Goal: Task Accomplishment & Management: Manage account settings

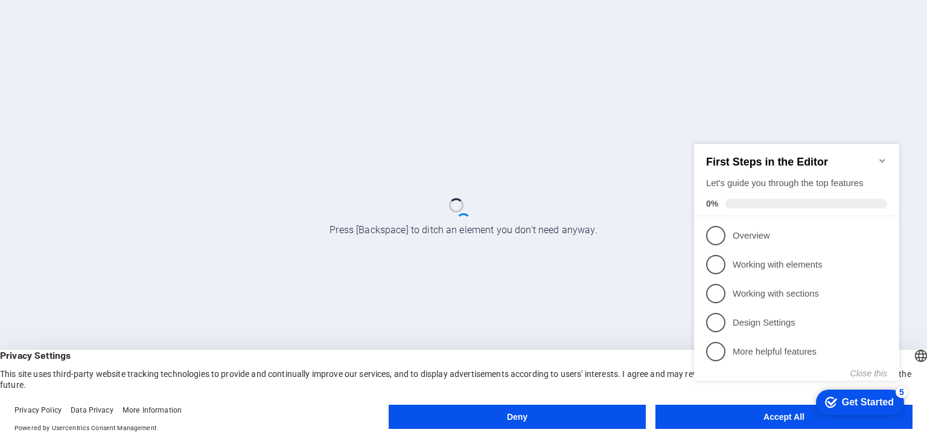
click at [824, 177] on div "Let's guide you through the top features" at bounding box center [796, 183] width 181 height 13
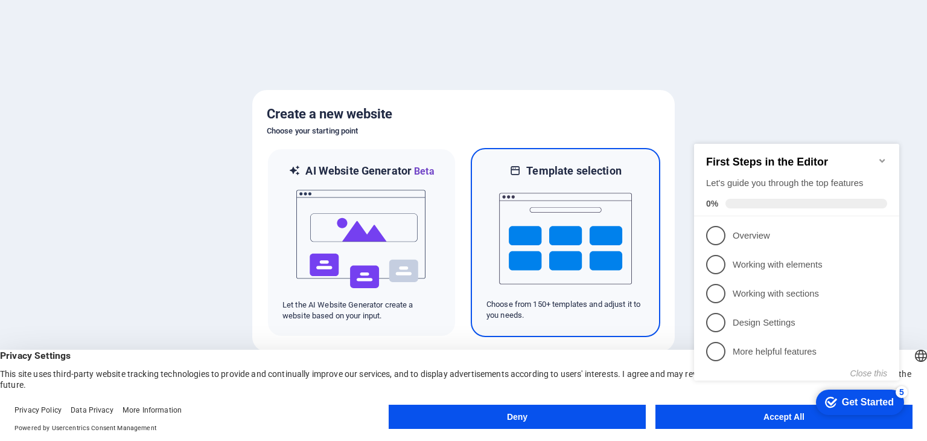
click at [570, 237] on img at bounding box center [565, 238] width 133 height 121
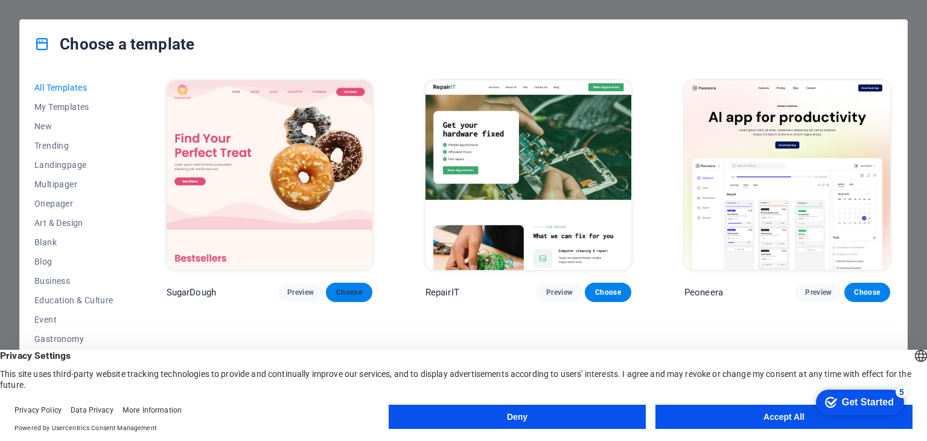
click at [348, 290] on span "Choose" at bounding box center [349, 292] width 27 height 10
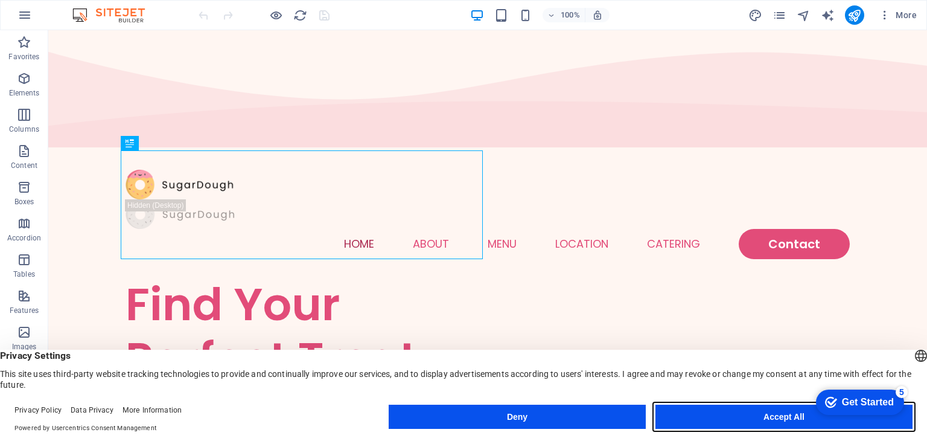
click at [698, 411] on button "Accept All" at bounding box center [784, 417] width 257 height 24
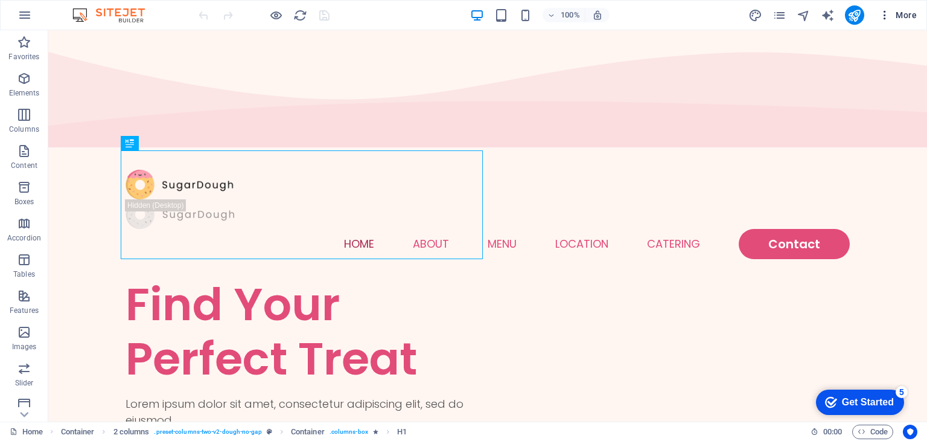
click at [884, 13] on icon "button" at bounding box center [885, 15] width 12 height 12
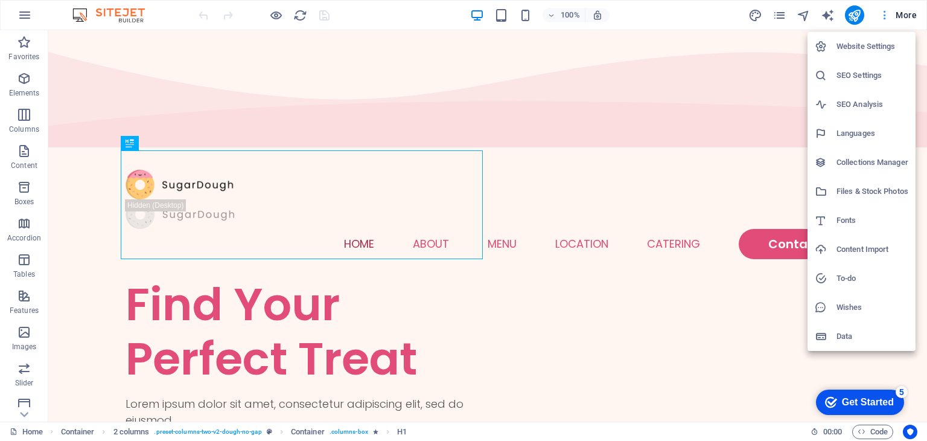
click at [884, 13] on div at bounding box center [463, 220] width 927 height 441
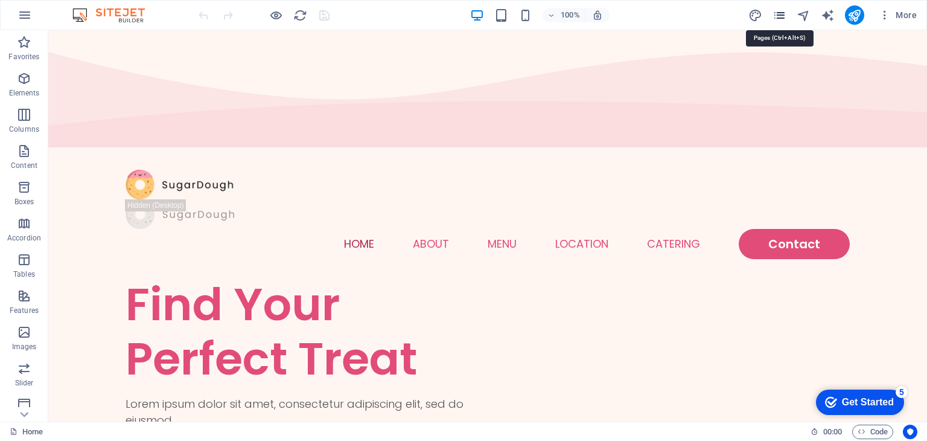
click at [778, 13] on icon "pages" at bounding box center [780, 15] width 14 height 14
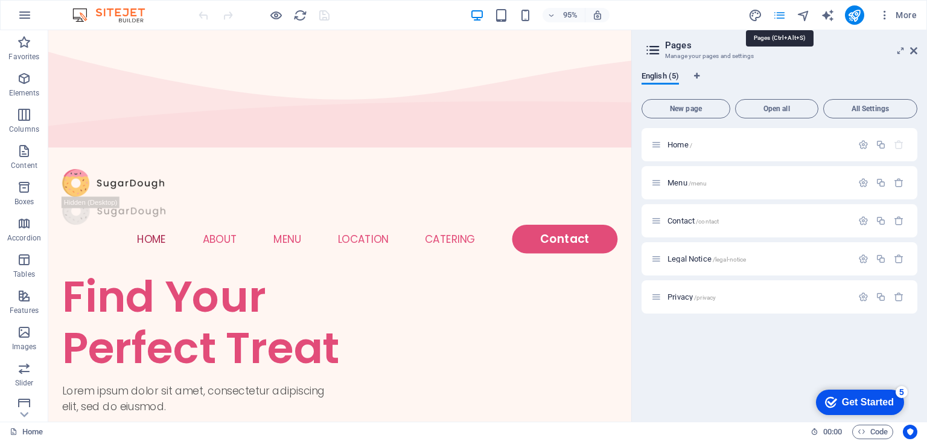
click at [778, 13] on icon "pages" at bounding box center [780, 15] width 14 height 14
click at [920, 54] on aside "Pages Manage your pages and settings English (5) New page Open all All Settings…" at bounding box center [780, 225] width 296 height 391
click at [913, 50] on icon at bounding box center [914, 51] width 7 height 10
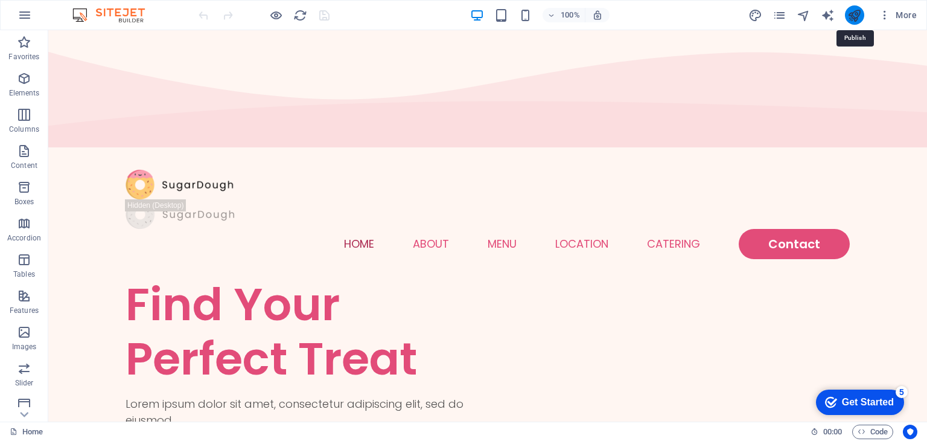
click at [853, 15] on icon "publish" at bounding box center [855, 15] width 14 height 14
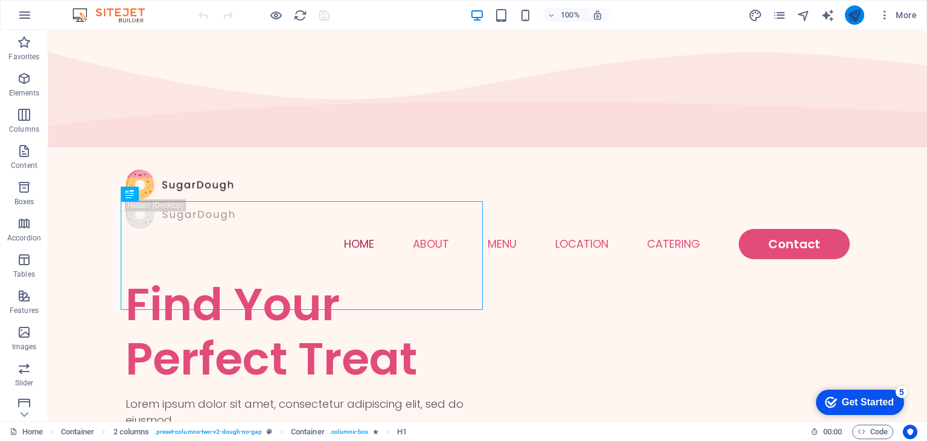
click at [847, 13] on button "publish" at bounding box center [854, 14] width 19 height 19
